Goal: Navigation & Orientation: Find specific page/section

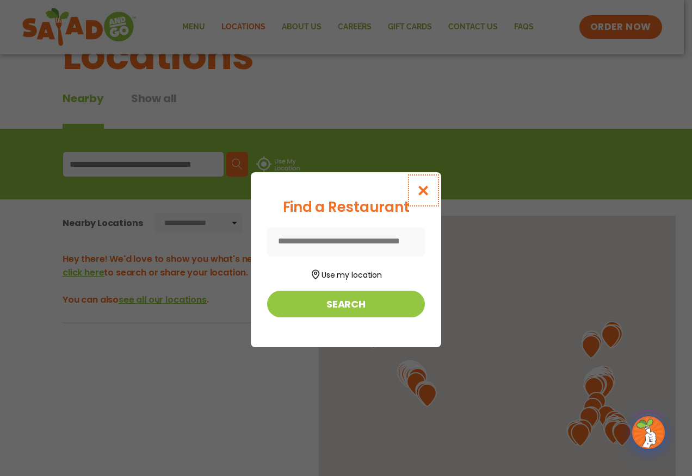
click at [425, 189] on icon "Close modal" at bounding box center [424, 190] width 14 height 11
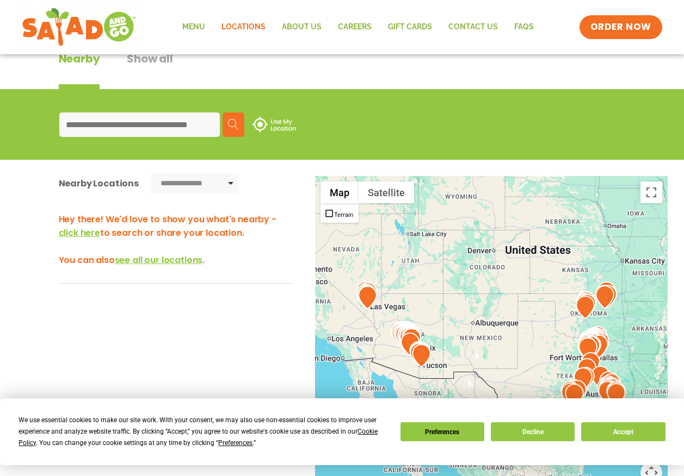
scroll to position [272, 0]
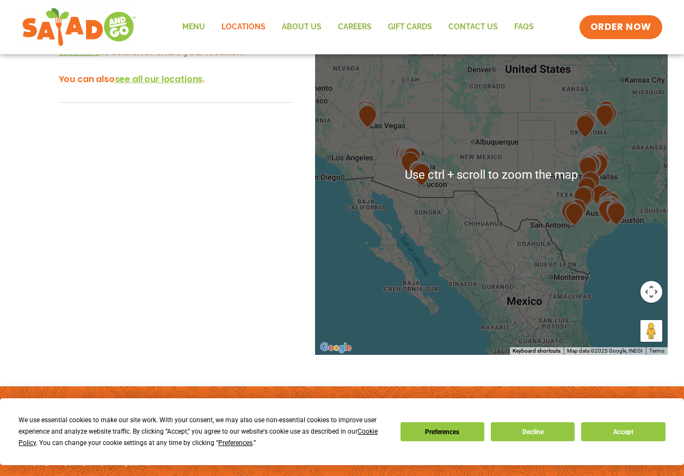
click at [585, 165] on img at bounding box center [587, 168] width 19 height 23
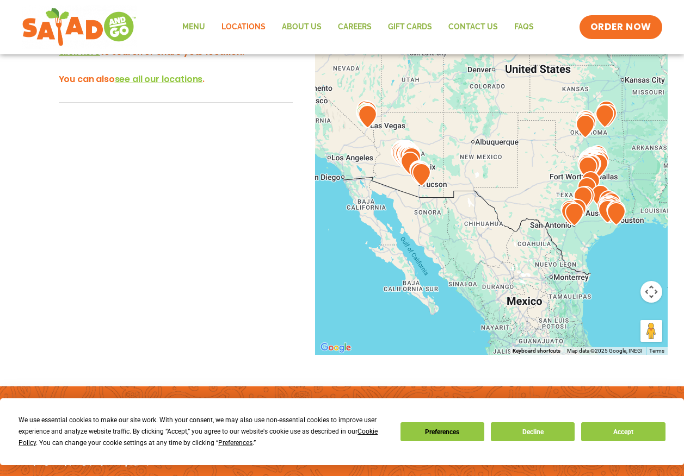
click at [585, 165] on img at bounding box center [587, 168] width 19 height 23
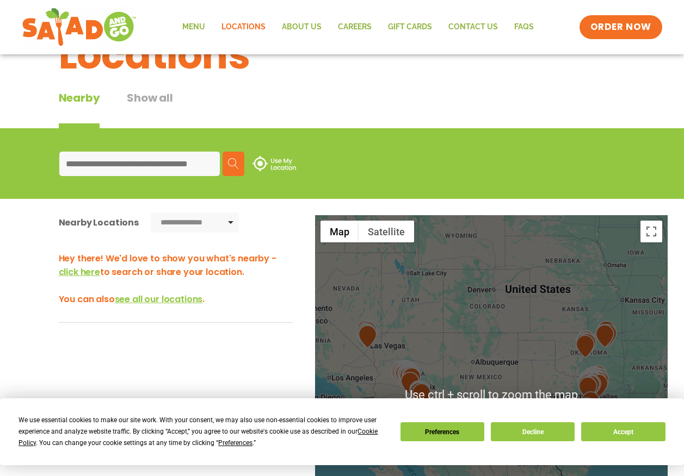
scroll to position [0, 0]
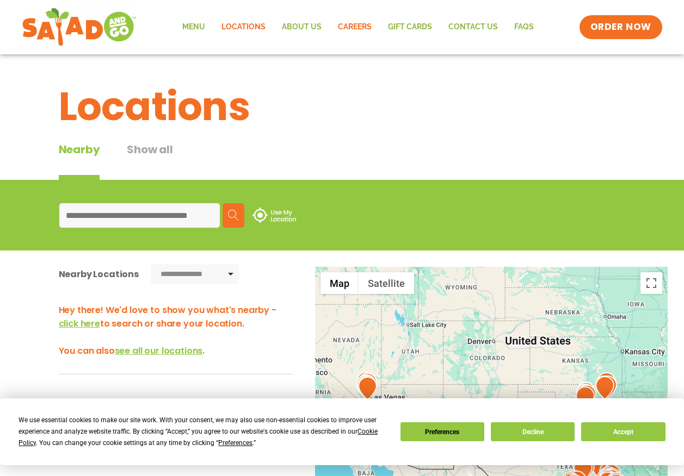
click at [361, 19] on link "Careers" at bounding box center [355, 27] width 50 height 25
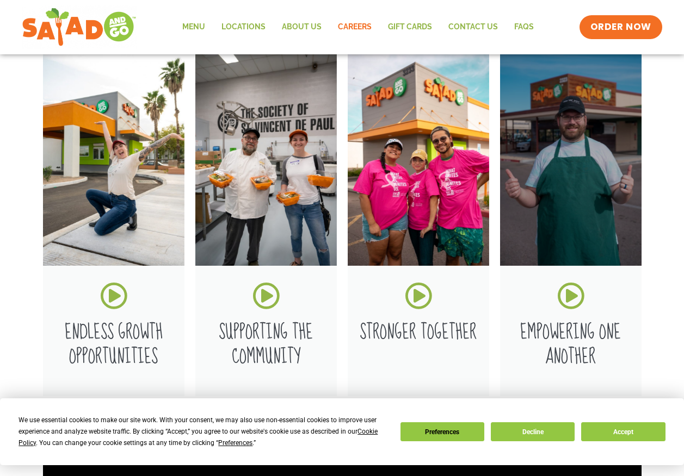
scroll to position [1196, 0]
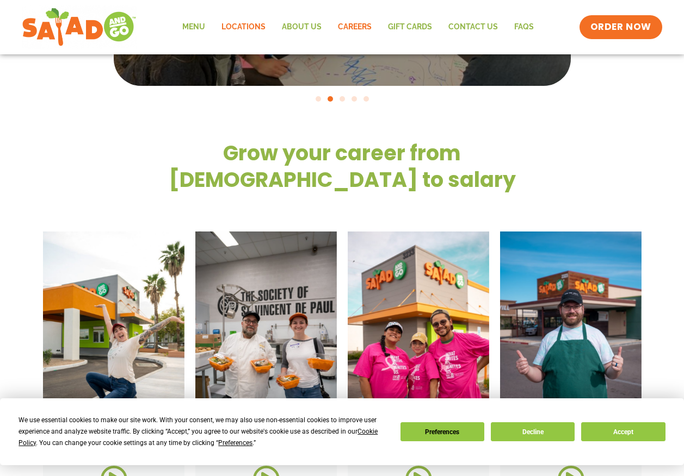
click at [243, 26] on link "Locations" at bounding box center [243, 27] width 60 height 25
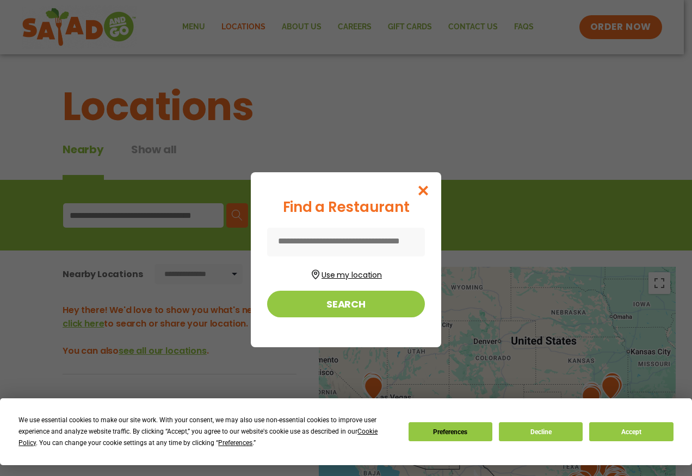
click at [349, 270] on button "Use my location" at bounding box center [346, 273] width 158 height 15
click at [178, 204] on div "Find a Restaurant Use my location Search" at bounding box center [346, 238] width 692 height 476
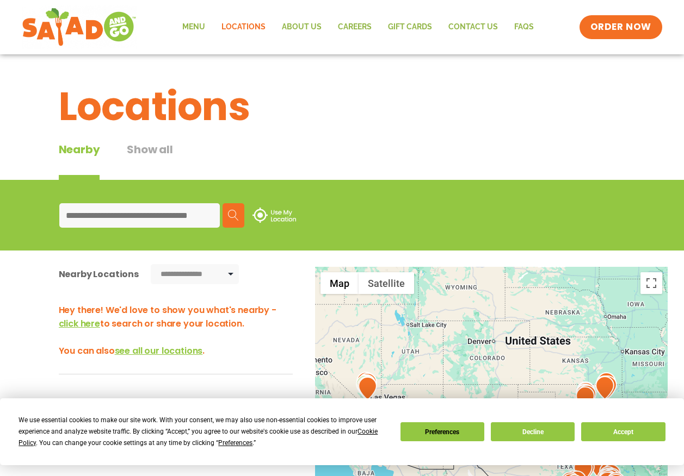
click at [140, 210] on input at bounding box center [139, 215] width 160 height 24
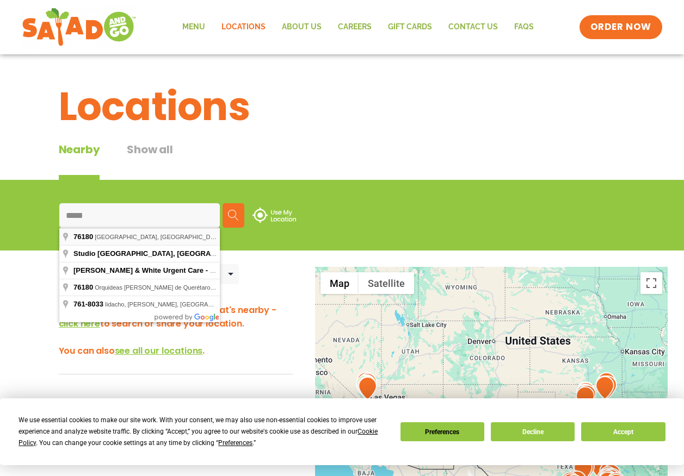
type input "**********"
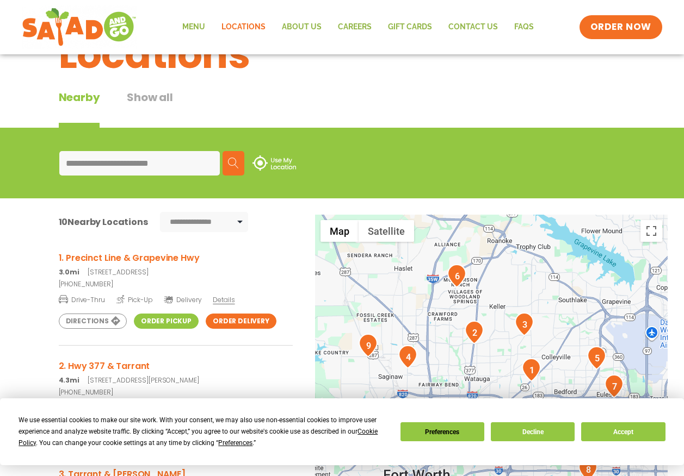
scroll to position [109, 0]
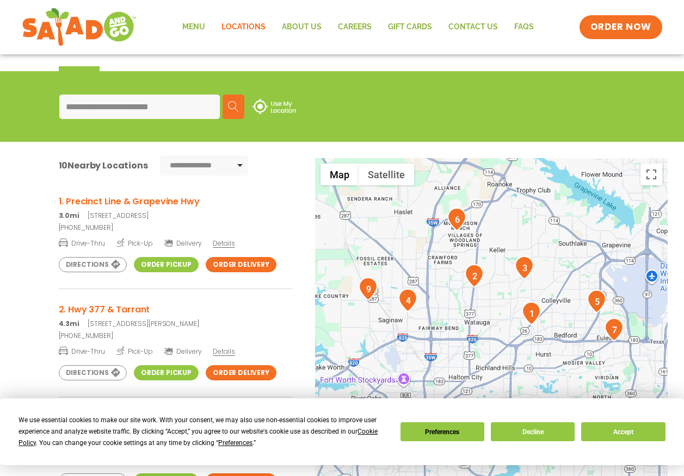
click at [226, 246] on span "Details" at bounding box center [224, 243] width 22 height 9
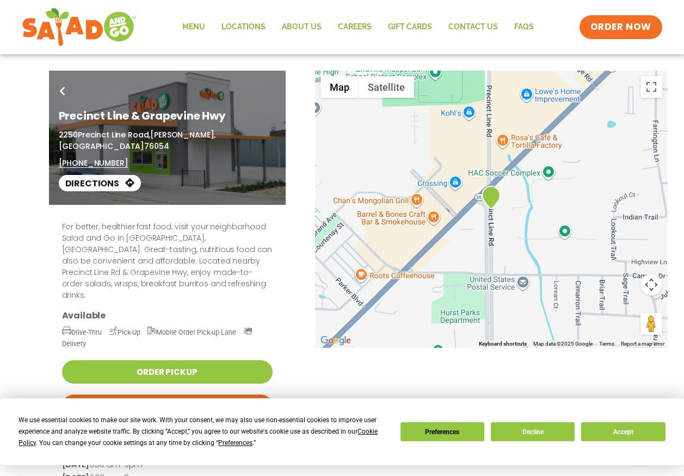
click at [59, 84] on link "Go Back" at bounding box center [62, 93] width 25 height 26
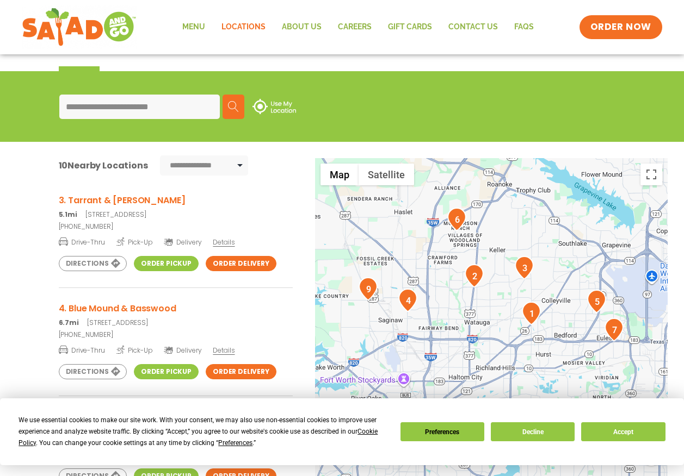
scroll to position [163, 0]
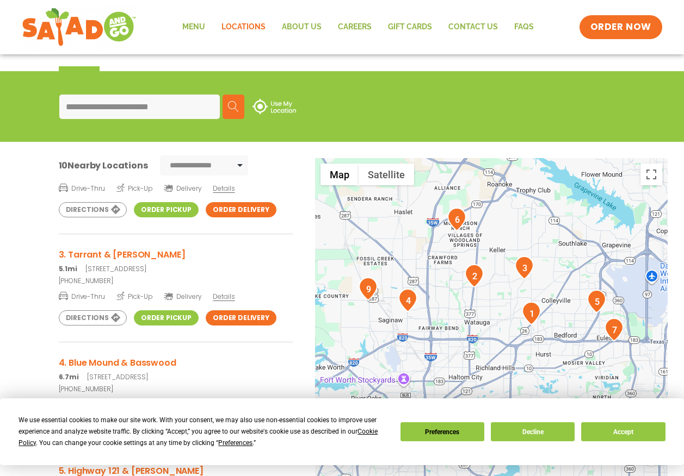
click at [220, 296] on span "Details" at bounding box center [224, 296] width 22 height 9
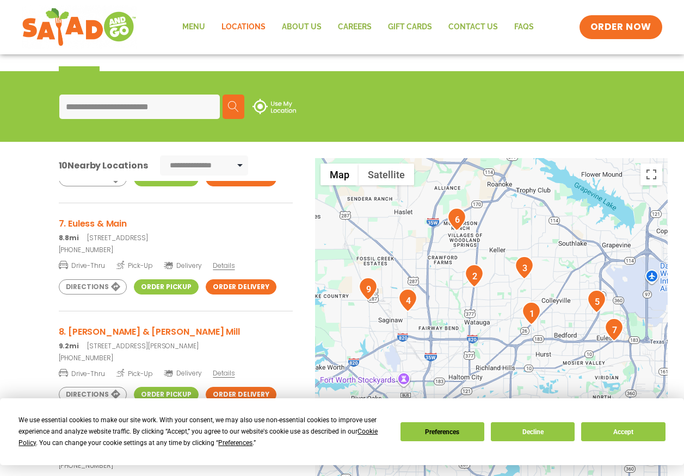
scroll to position [653, 0]
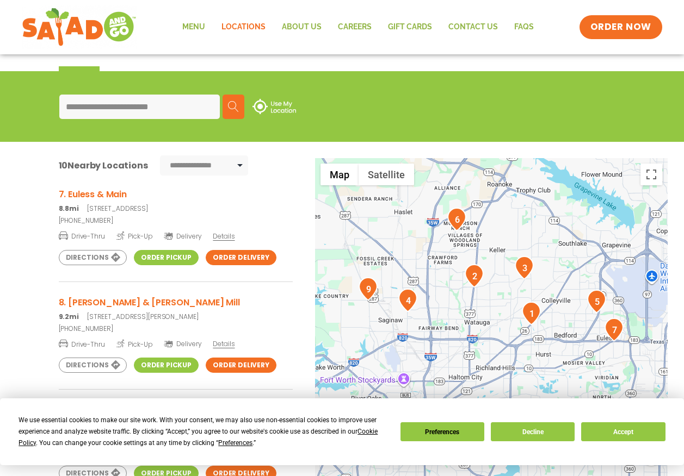
click at [222, 235] on span "Details" at bounding box center [224, 236] width 22 height 9
